Goal: Transaction & Acquisition: Purchase product/service

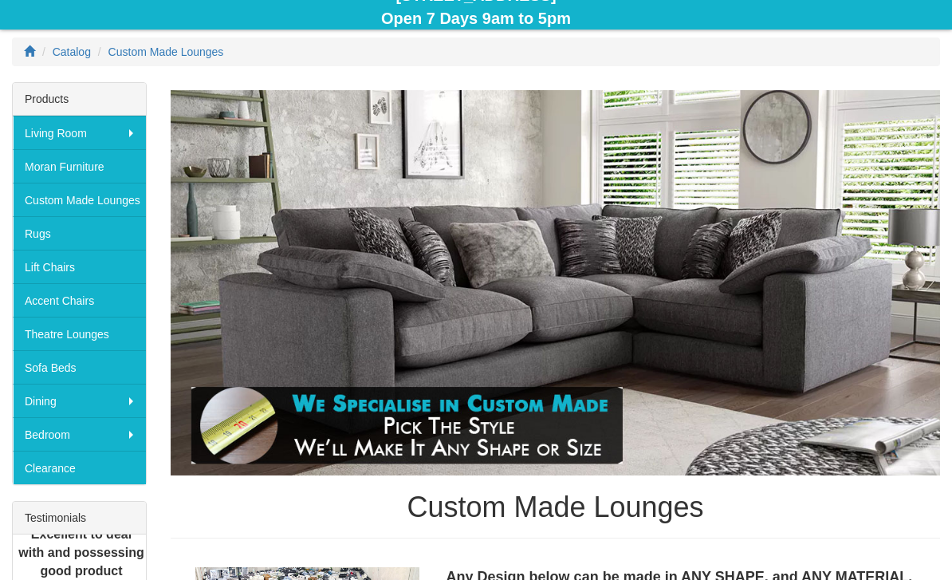
scroll to position [197, 0]
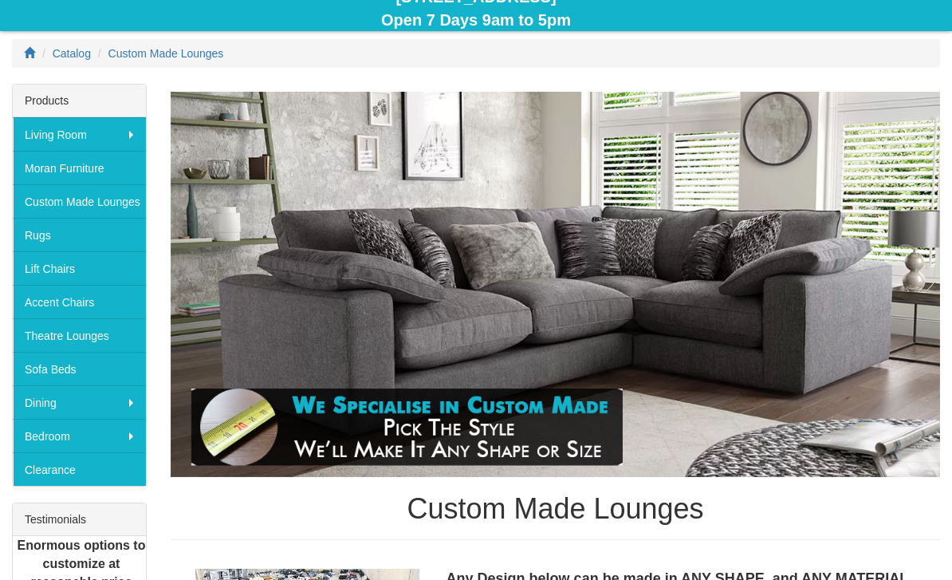
click at [45, 201] on link "Custom Made Lounges" at bounding box center [79, 200] width 133 height 33
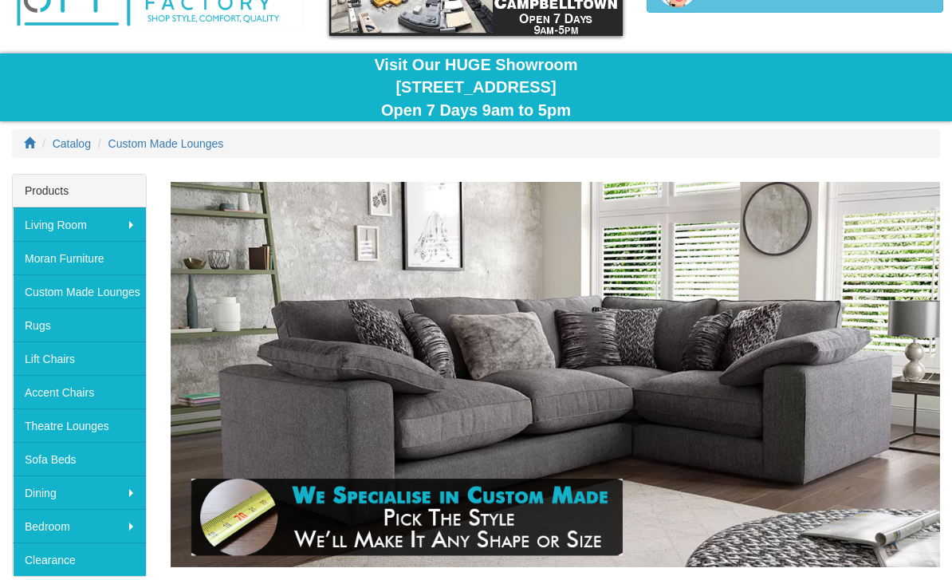
scroll to position [107, 0]
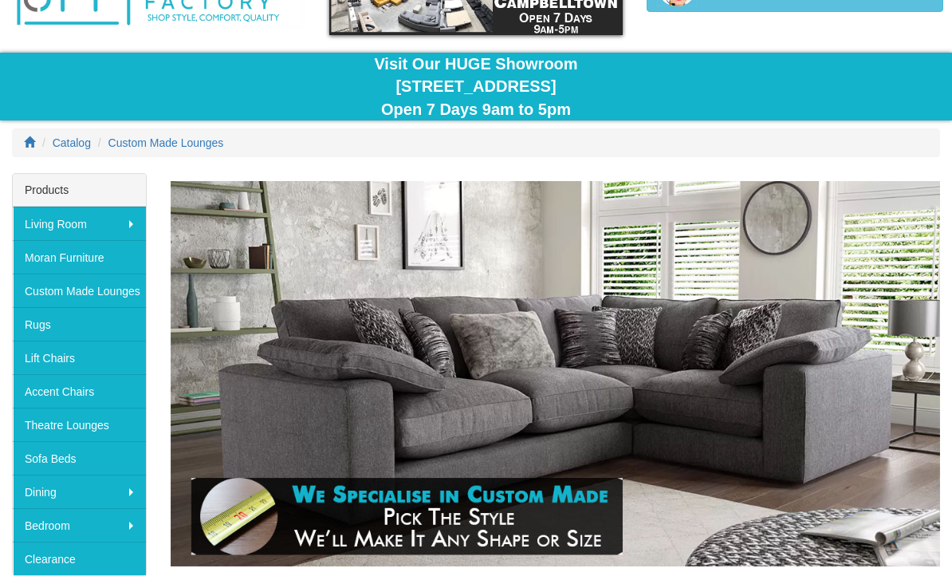
click at [63, 289] on link "Custom Made Lounges" at bounding box center [79, 290] width 133 height 33
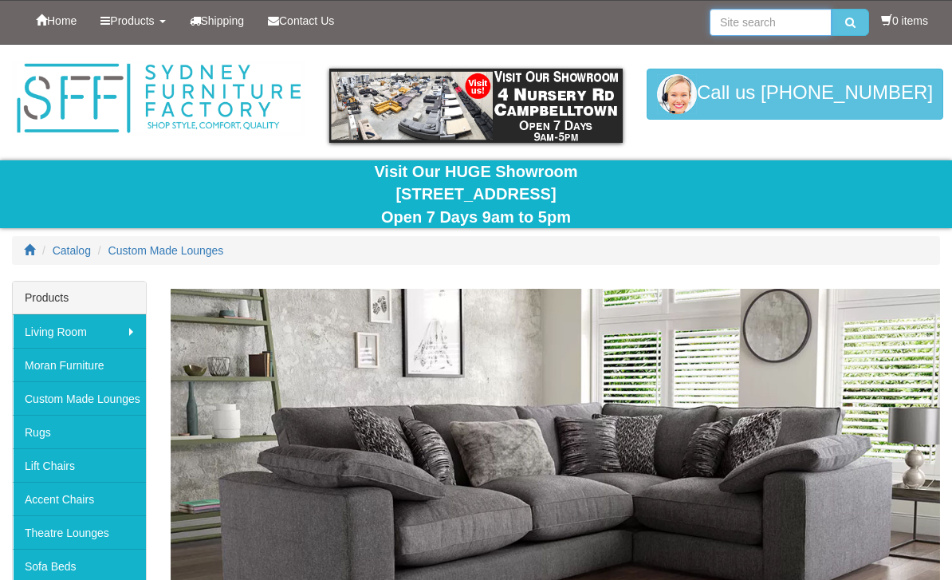
click at [781, 22] on input "search" at bounding box center [771, 22] width 122 height 27
type input "4 seater recliner"
click at [846, 22] on button "submit" at bounding box center [850, 22] width 37 height 27
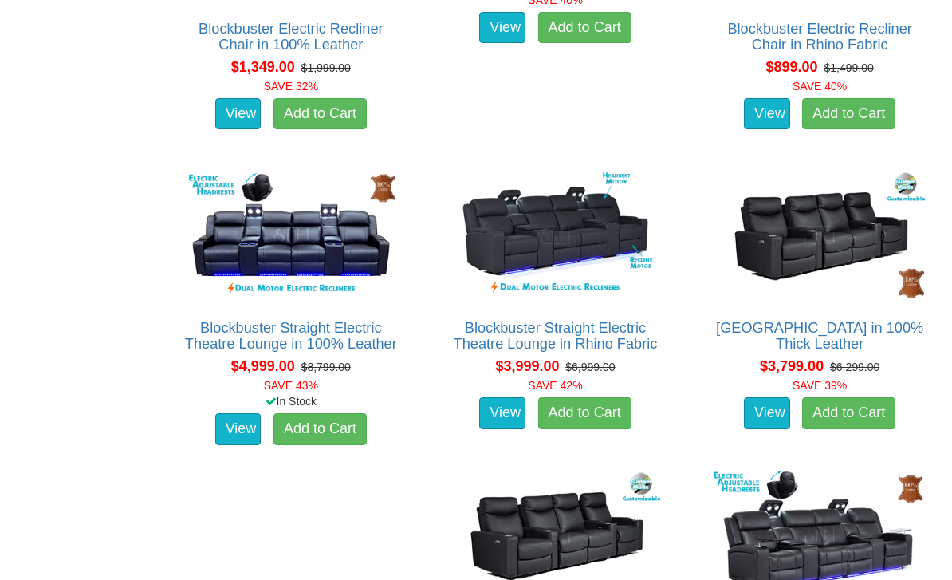
scroll to position [1896, 0]
click at [829, 339] on link "[GEOGRAPHIC_DATA] in 100% Thick Leather" at bounding box center [819, 336] width 207 height 32
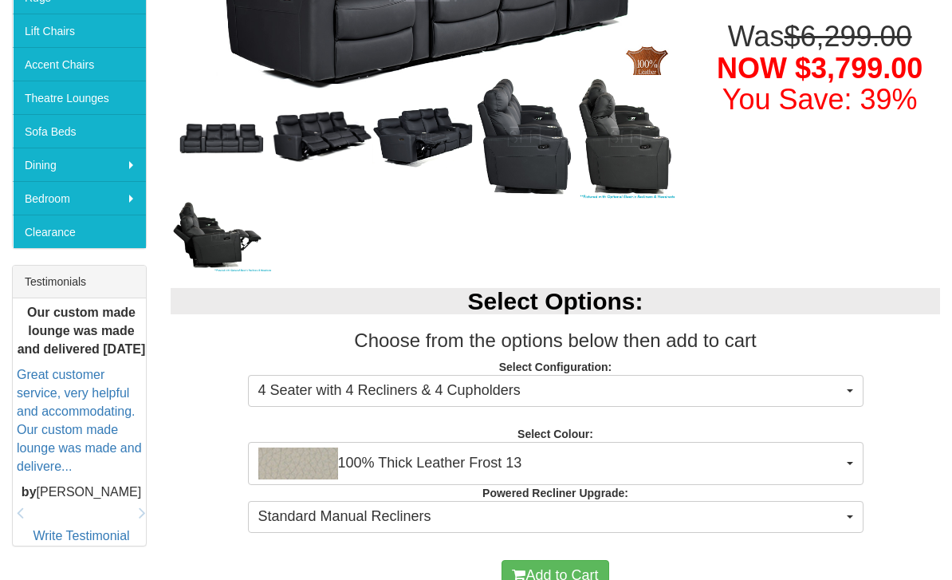
scroll to position [435, 0]
click at [843, 393] on button "4 Seater with 4 Recliners & 4 Cupholders" at bounding box center [556, 391] width 616 height 32
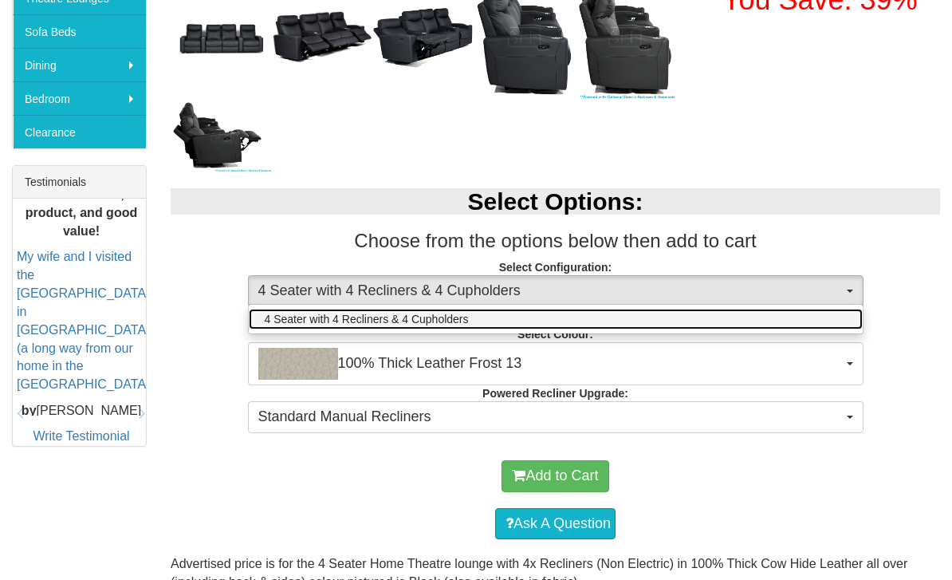
scroll to position [536, 0]
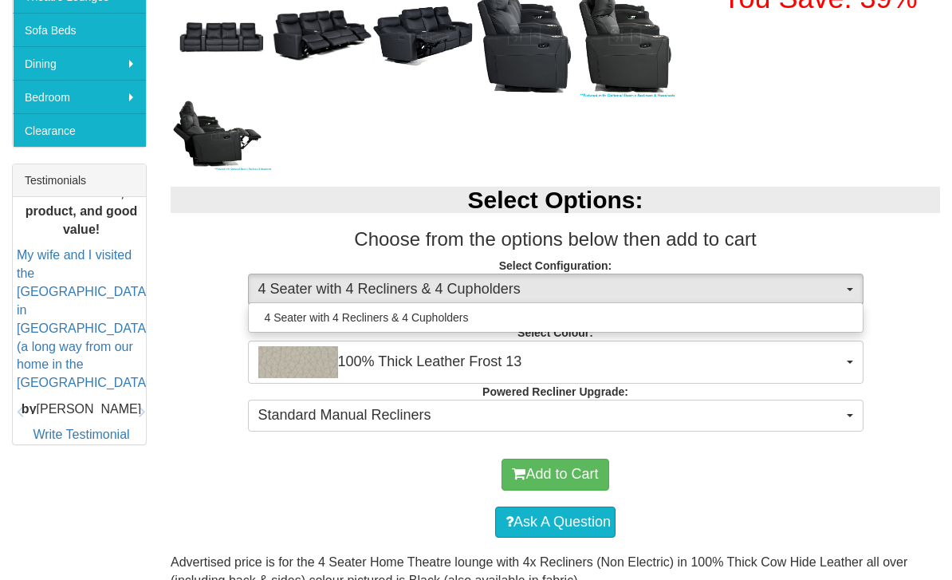
click at [849, 356] on div at bounding box center [476, 290] width 952 height 580
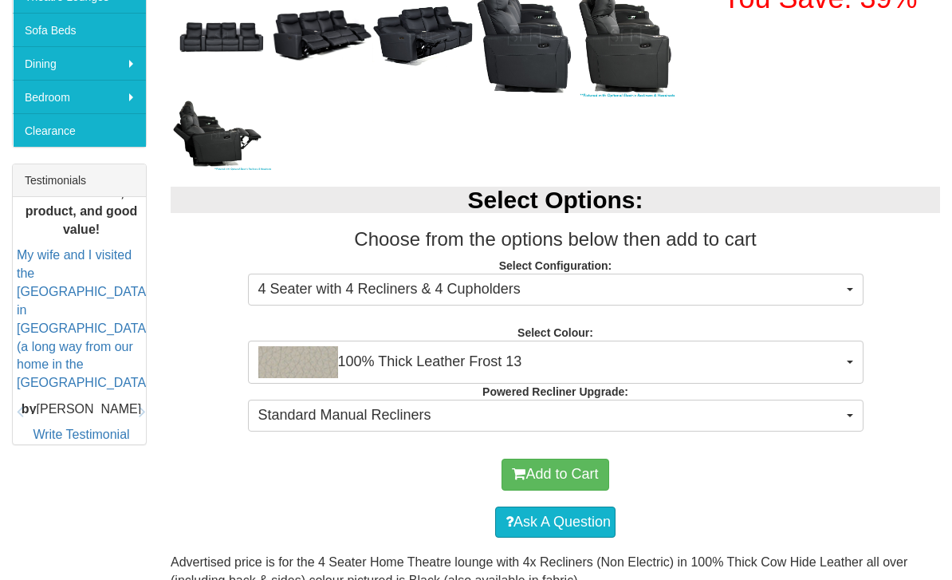
click at [835, 364] on span "100% Thick Leather Frost 13" at bounding box center [550, 362] width 585 height 32
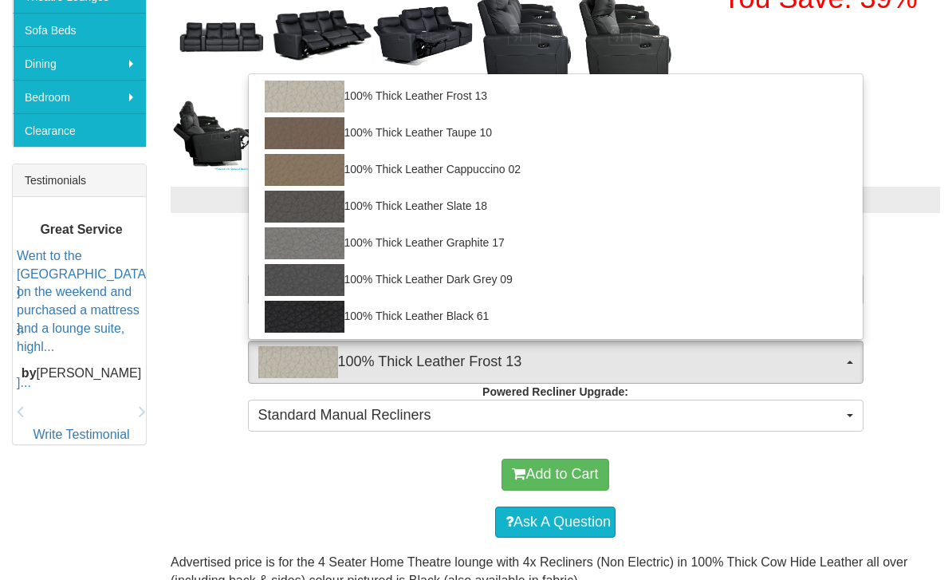
click at [903, 431] on div at bounding box center [476, 290] width 952 height 580
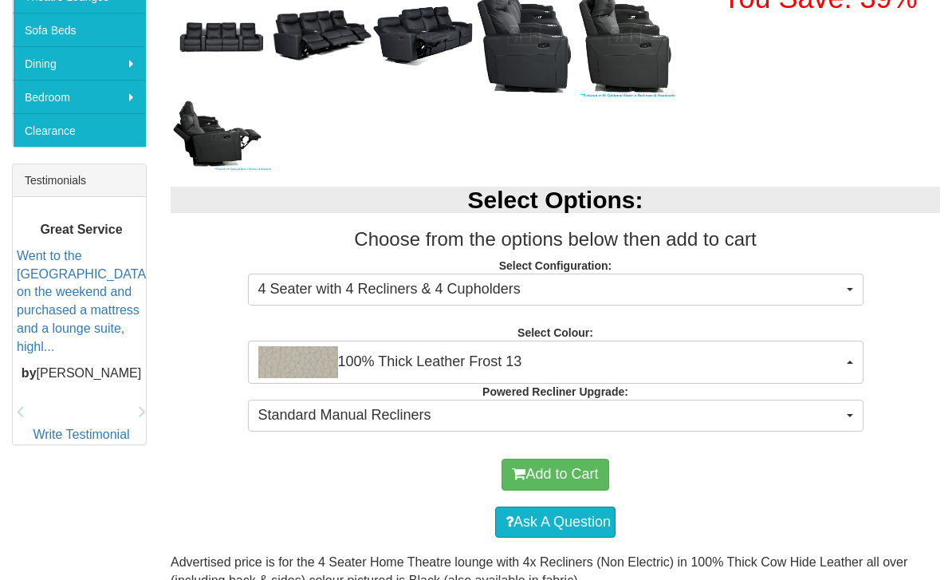
click at [839, 364] on span "100% Thick Leather Frost 13" at bounding box center [550, 362] width 585 height 32
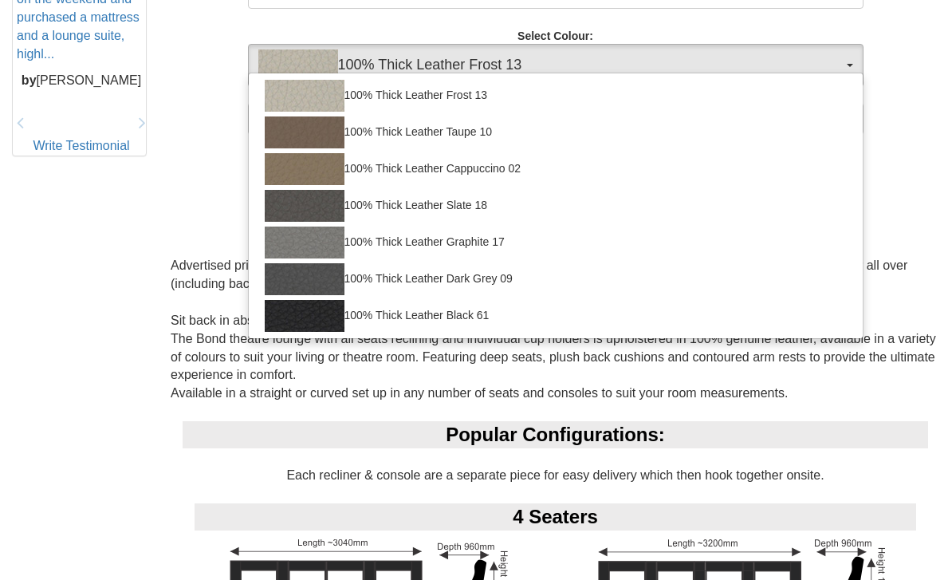
click at [910, 218] on div at bounding box center [476, 290] width 952 height 580
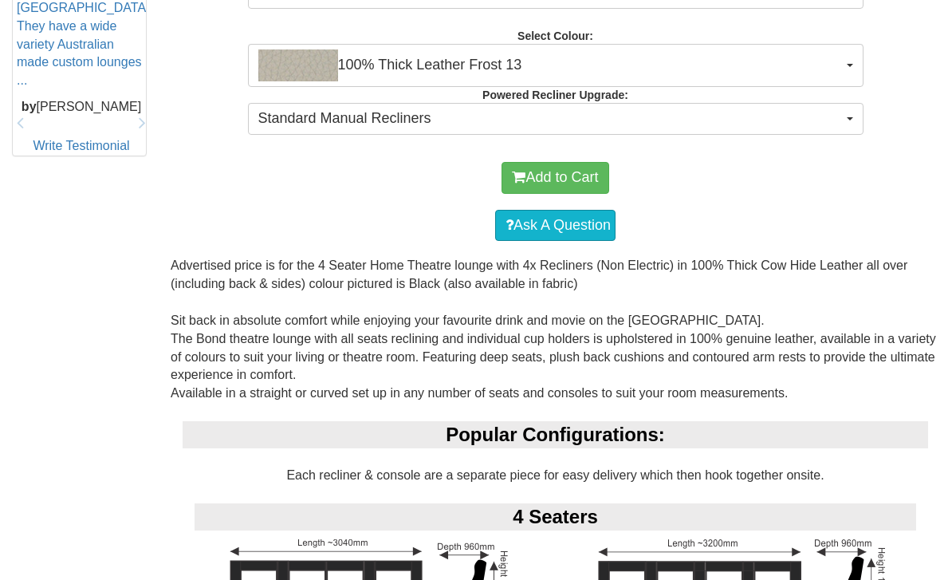
click at [850, 113] on button "Standard Manual Recliners" at bounding box center [556, 119] width 616 height 32
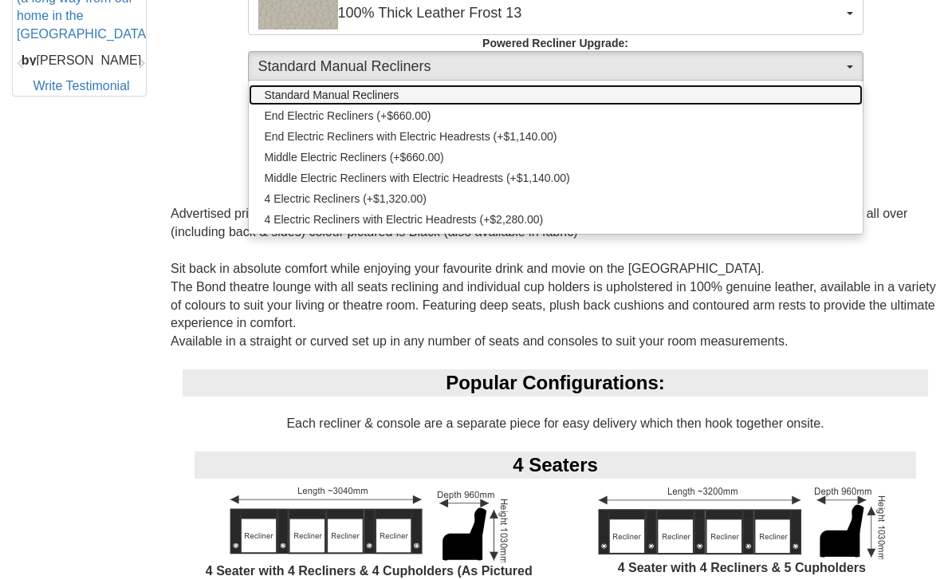
scroll to position [884, 0]
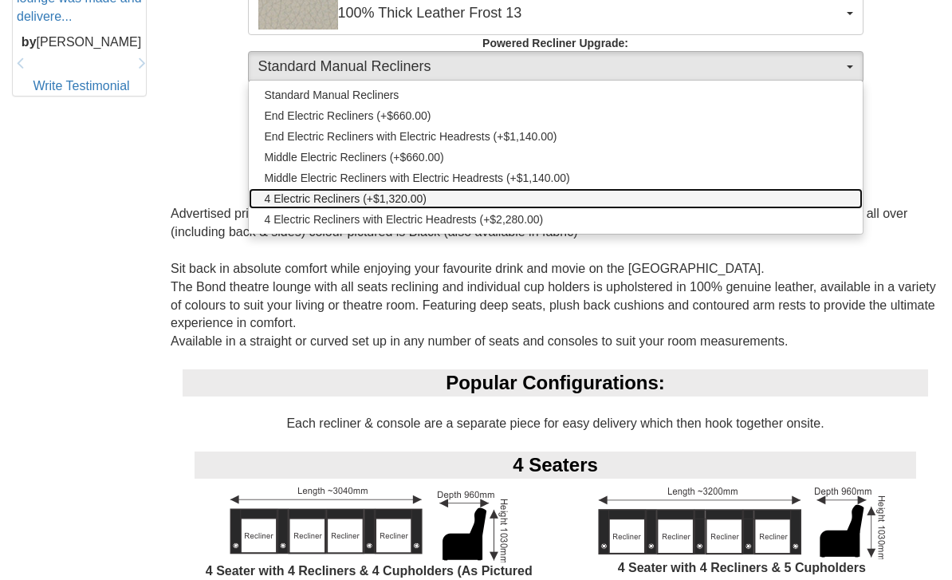
click at [290, 197] on span "4 Electric Recliners (+$1,320.00)" at bounding box center [346, 199] width 163 height 16
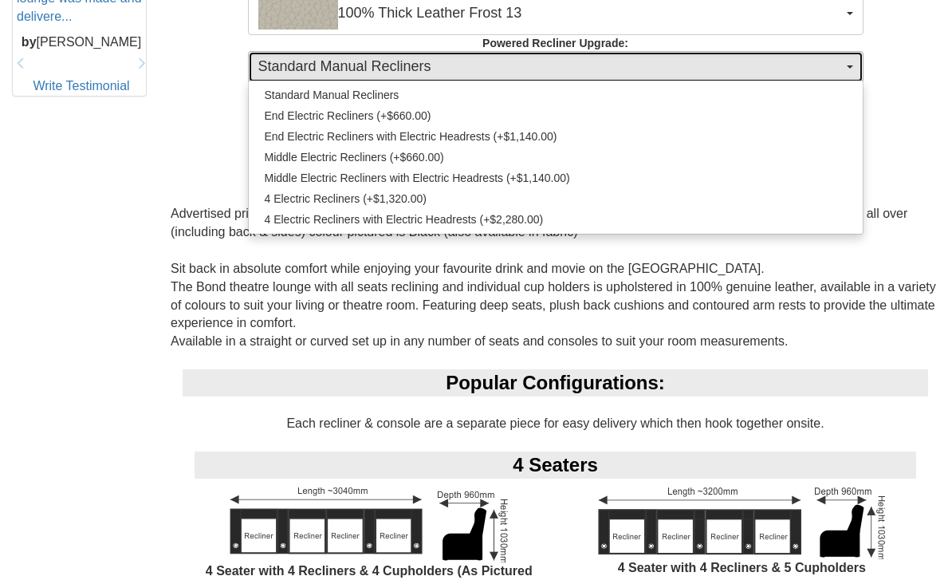
select select "1992"
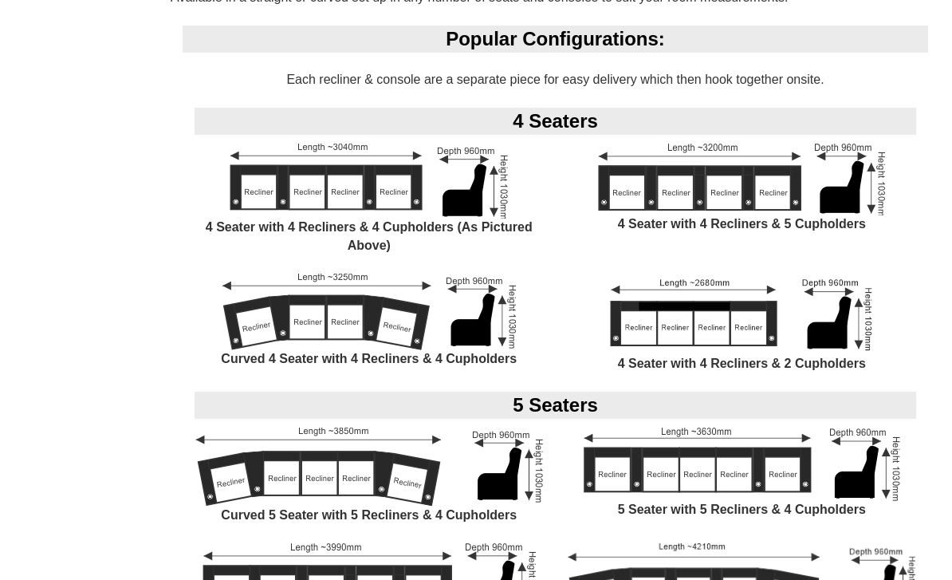
scroll to position [1230, 0]
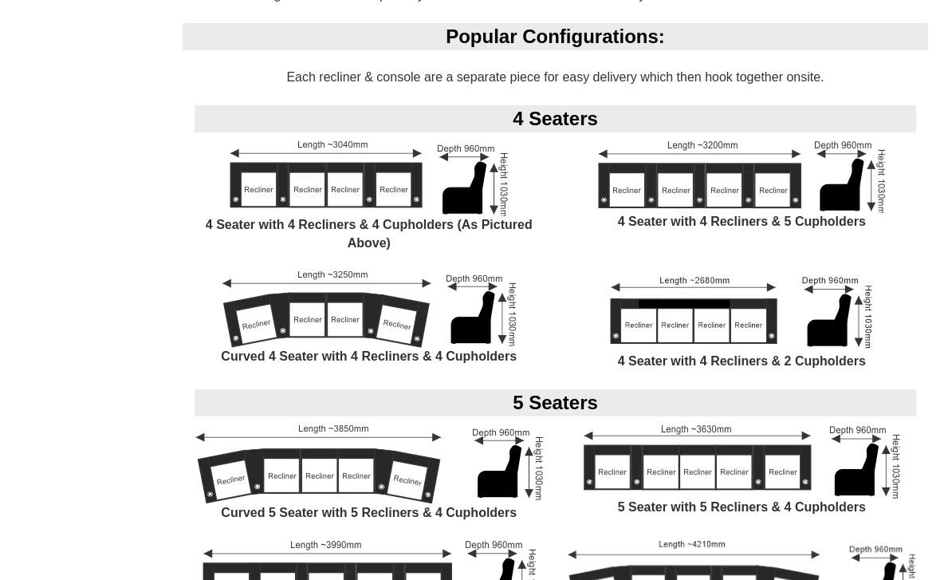
click at [273, 168] on img at bounding box center [369, 179] width 278 height 75
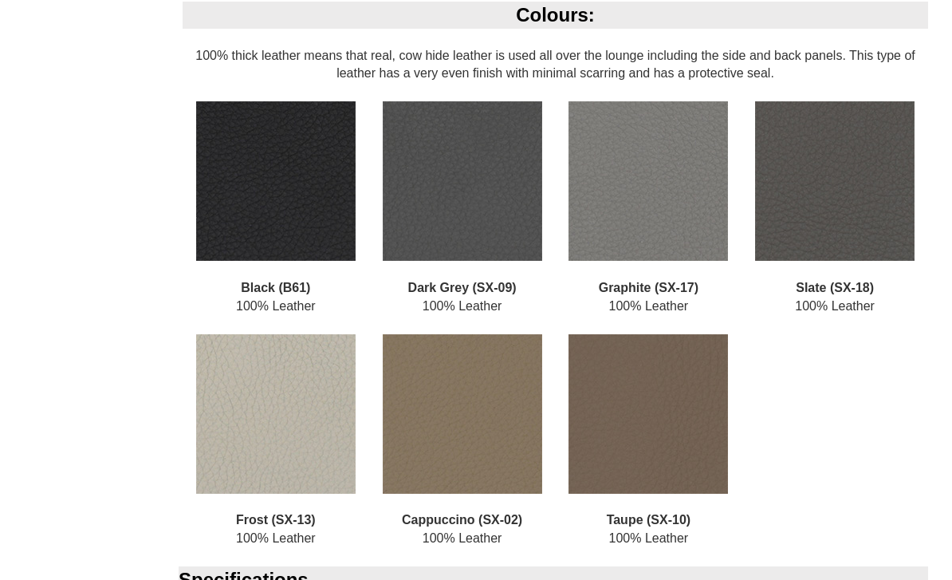
scroll to position [2368, 0]
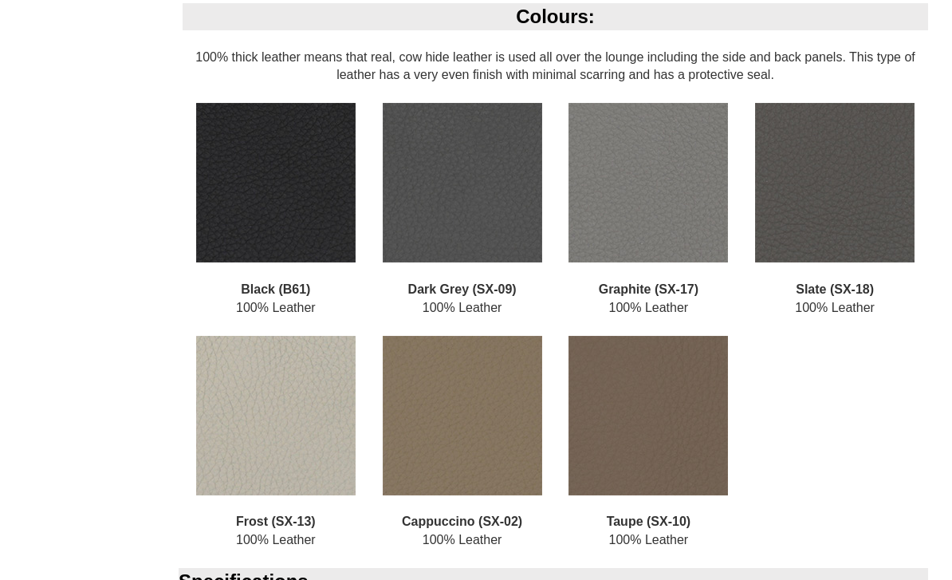
click at [247, 346] on img at bounding box center [275, 415] width 159 height 159
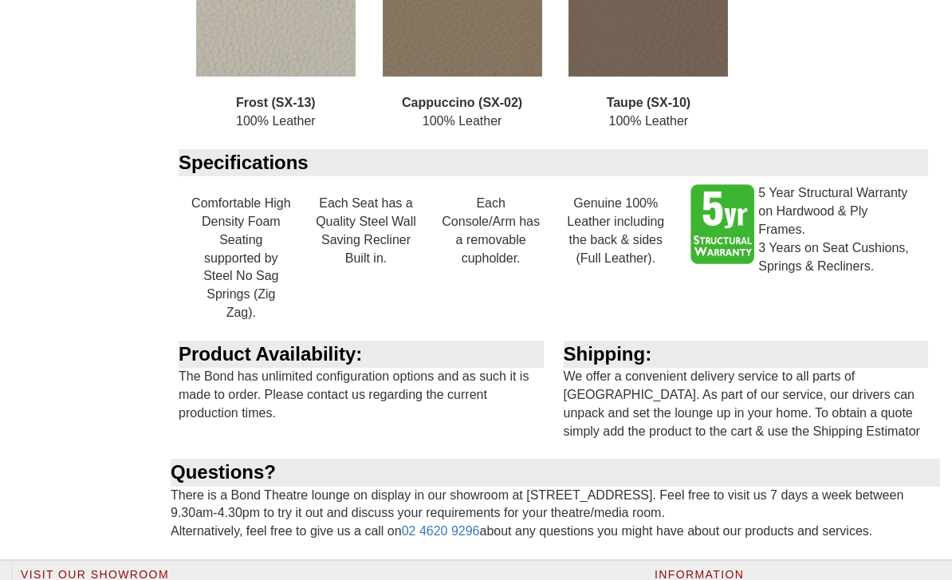
scroll to position [2787, 0]
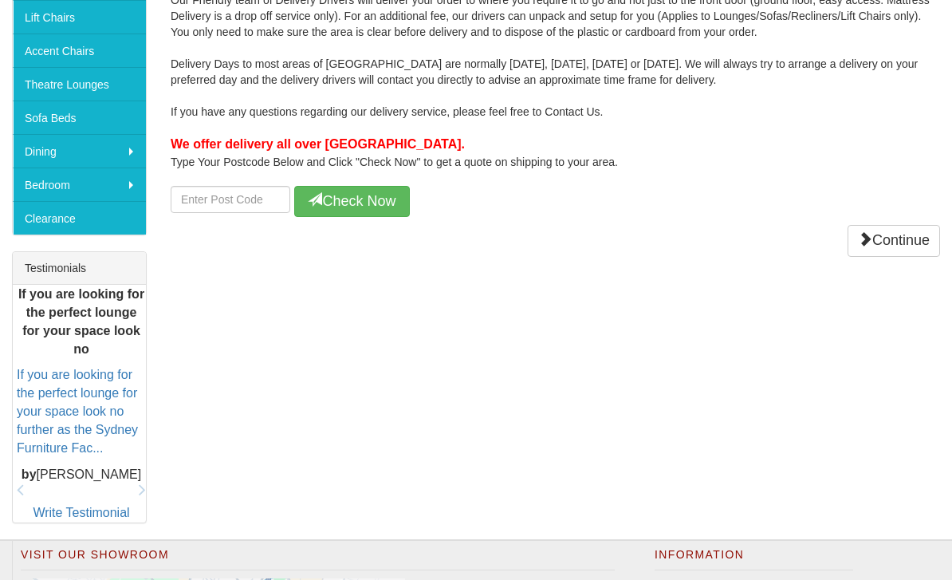
scroll to position [455, 0]
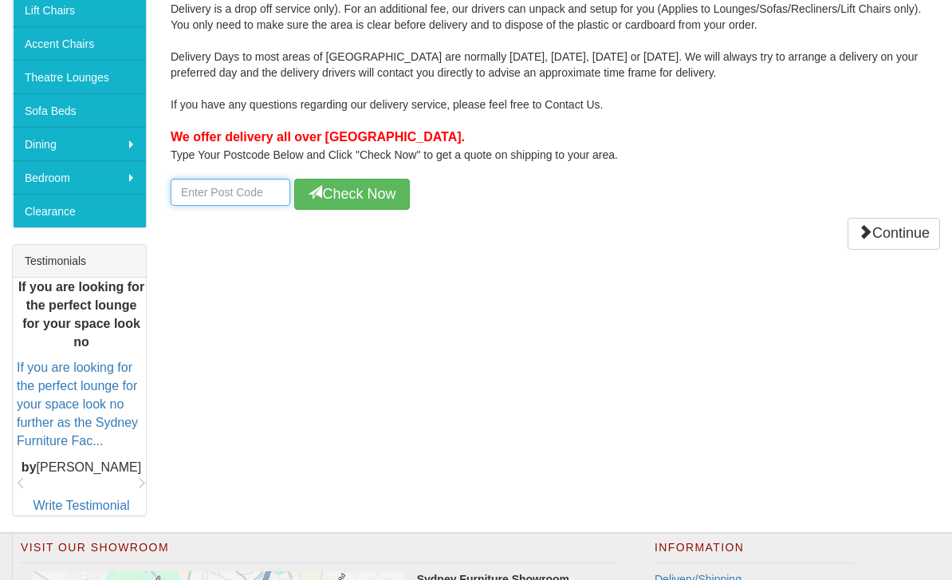
click at [209, 179] on input "number" at bounding box center [231, 192] width 120 height 27
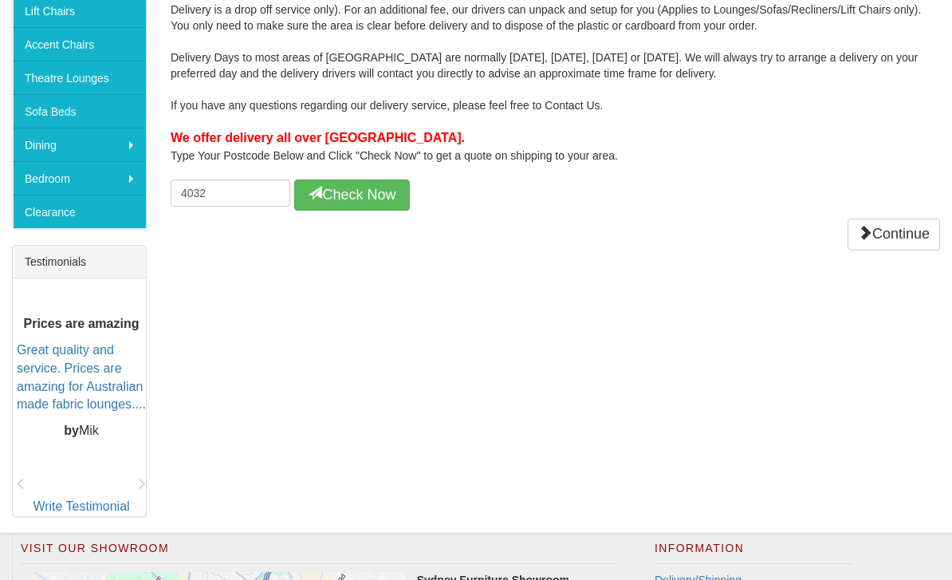
click at [322, 179] on button "Check Now" at bounding box center [352, 195] width 116 height 32
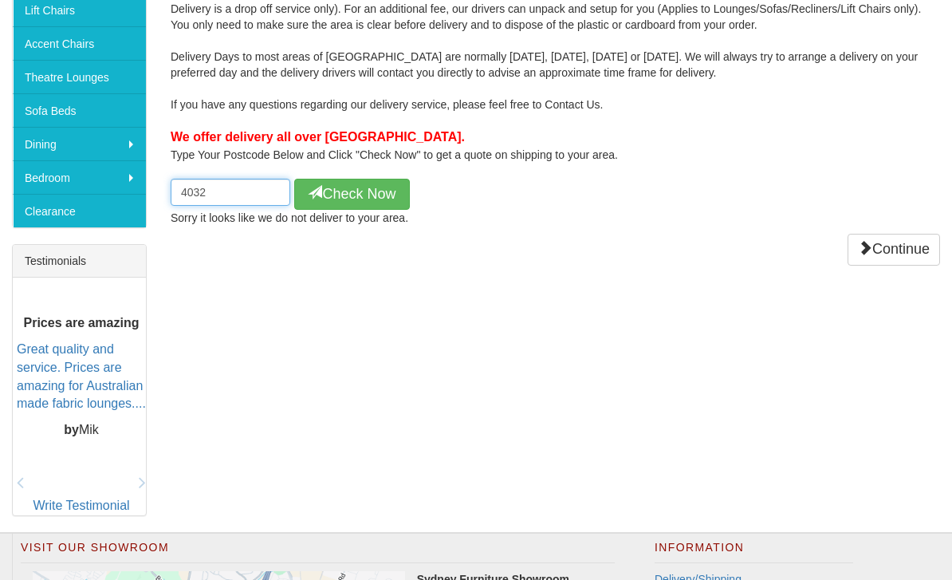
click at [242, 179] on input "4032" at bounding box center [231, 192] width 120 height 27
type input "4"
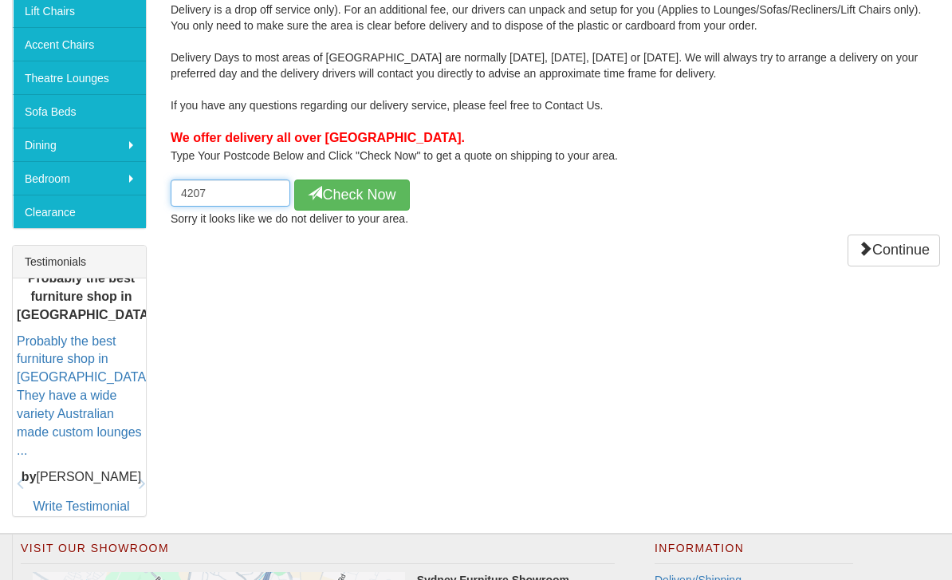
type input "4207"
click at [388, 179] on button "Check Now" at bounding box center [352, 195] width 116 height 32
click at [334, 179] on button "Check Now" at bounding box center [352, 195] width 116 height 32
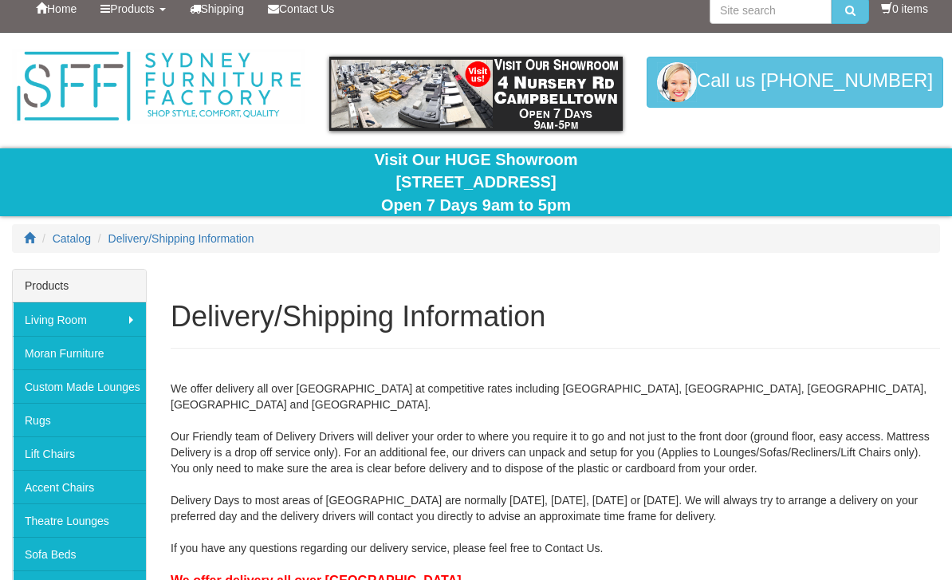
scroll to position [0, 0]
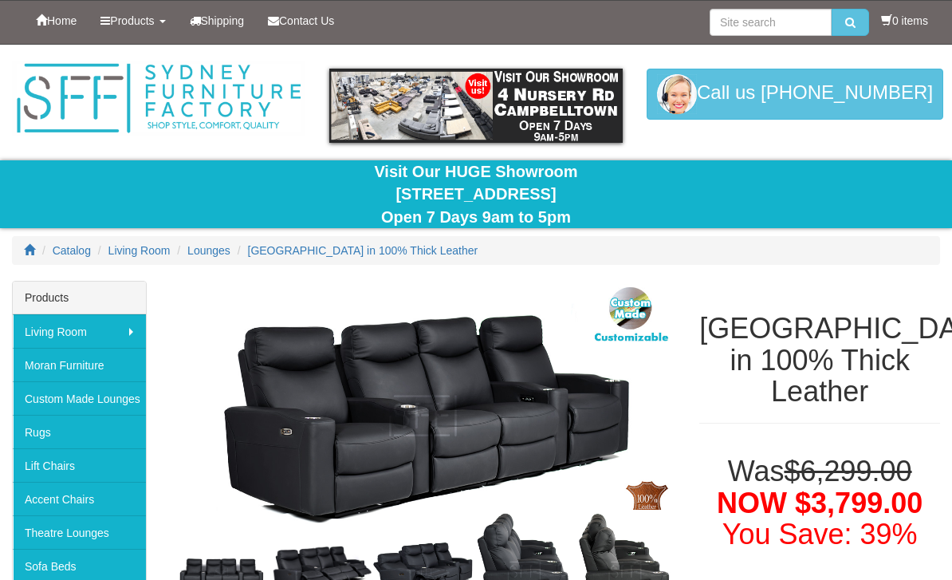
select select "1992"
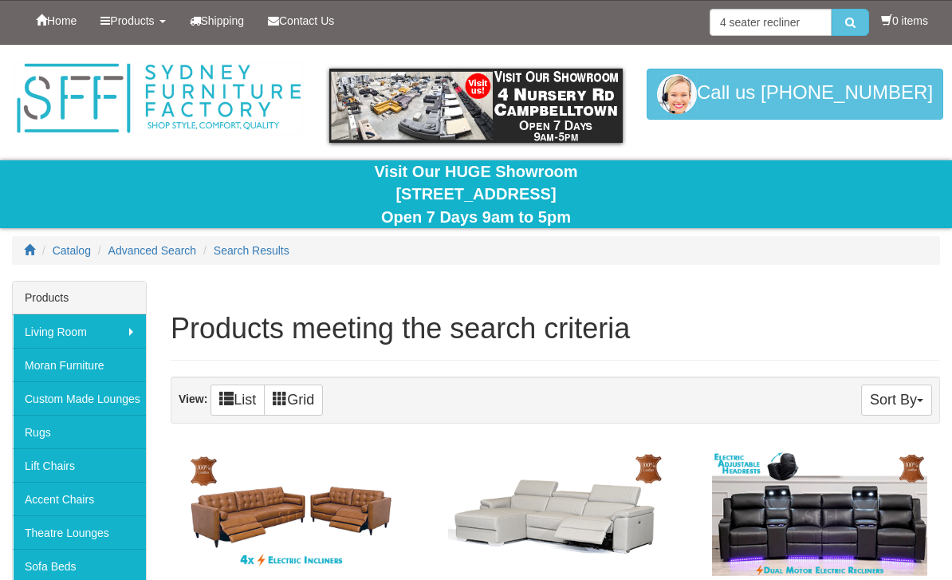
scroll to position [1947, 0]
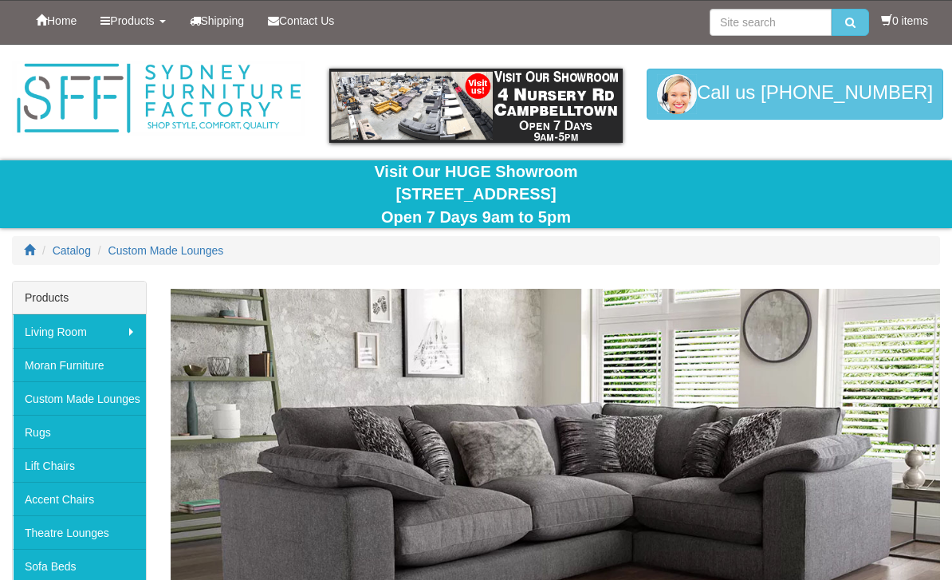
scroll to position [159, 0]
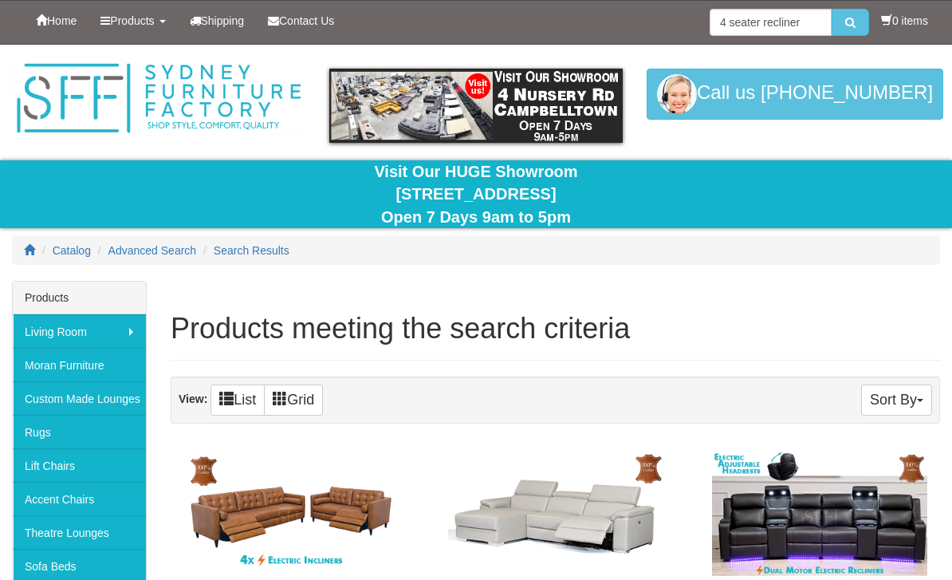
click at [50, 402] on link "Custom Made Lounges" at bounding box center [79, 397] width 133 height 33
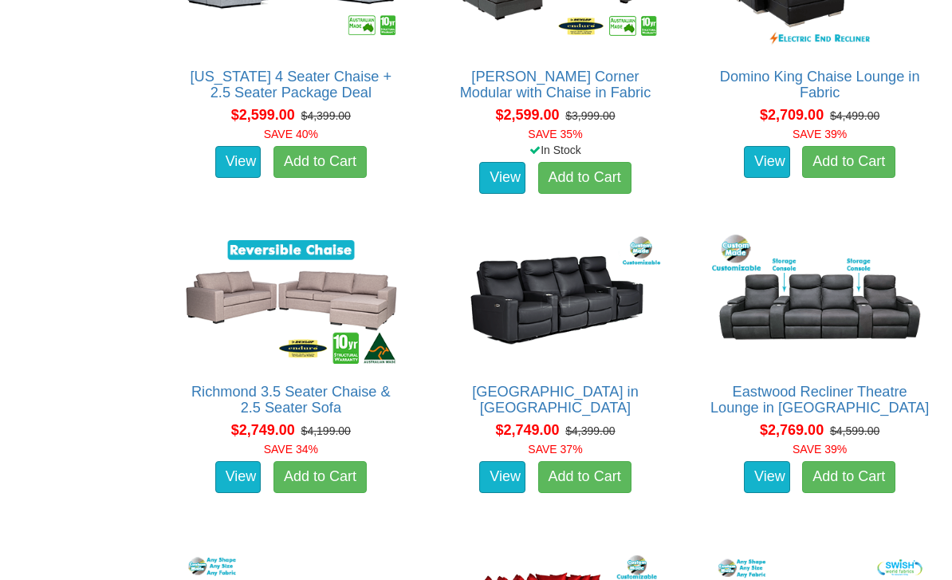
scroll to position [2368, 0]
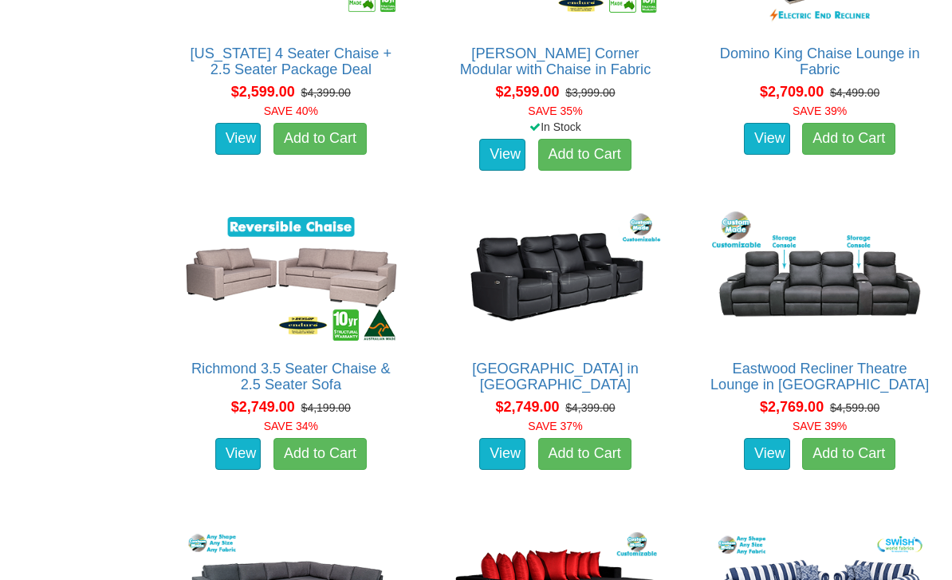
click at [760, 384] on h2 "Eastwood Recliner Theatre Lounge in Fabric" at bounding box center [819, 377] width 223 height 32
click at [490, 369] on link "[GEOGRAPHIC_DATA] in [GEOGRAPHIC_DATA]" at bounding box center [555, 377] width 167 height 32
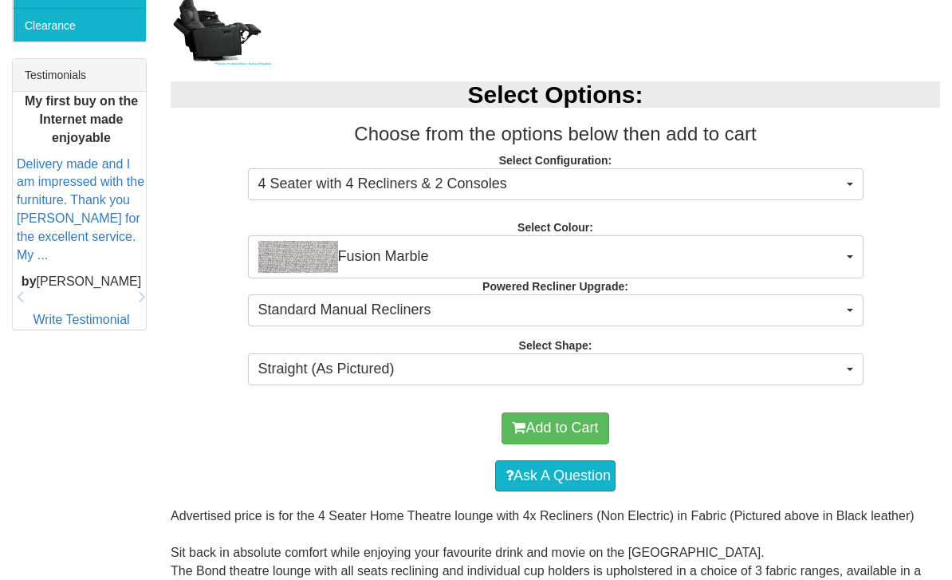
scroll to position [453, 0]
